Goal: Task Accomplishment & Management: Use online tool/utility

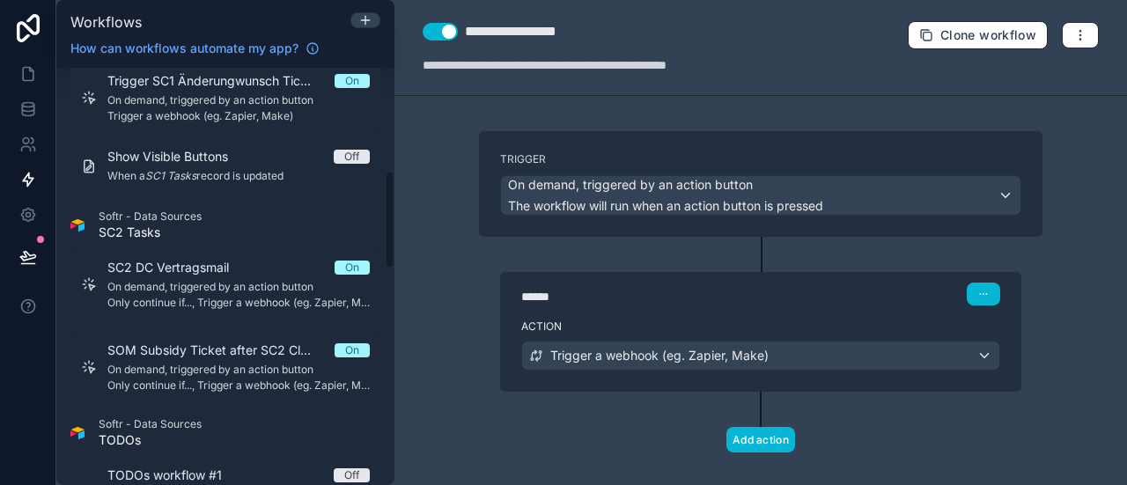
scroll to position [387, 0]
